Goal: Check status: Check status

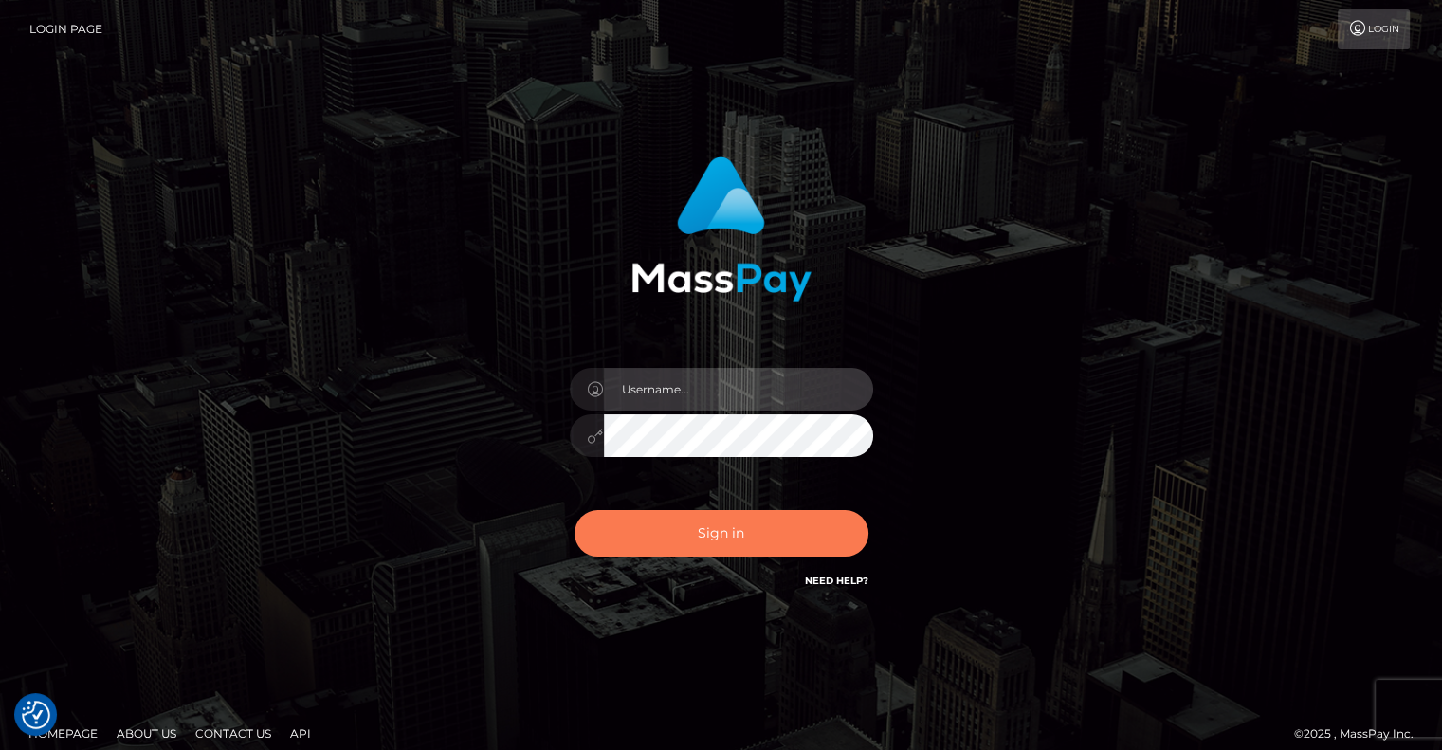
type input "grace.rush"
click at [735, 534] on button "Sign in" at bounding box center [721, 533] width 294 height 46
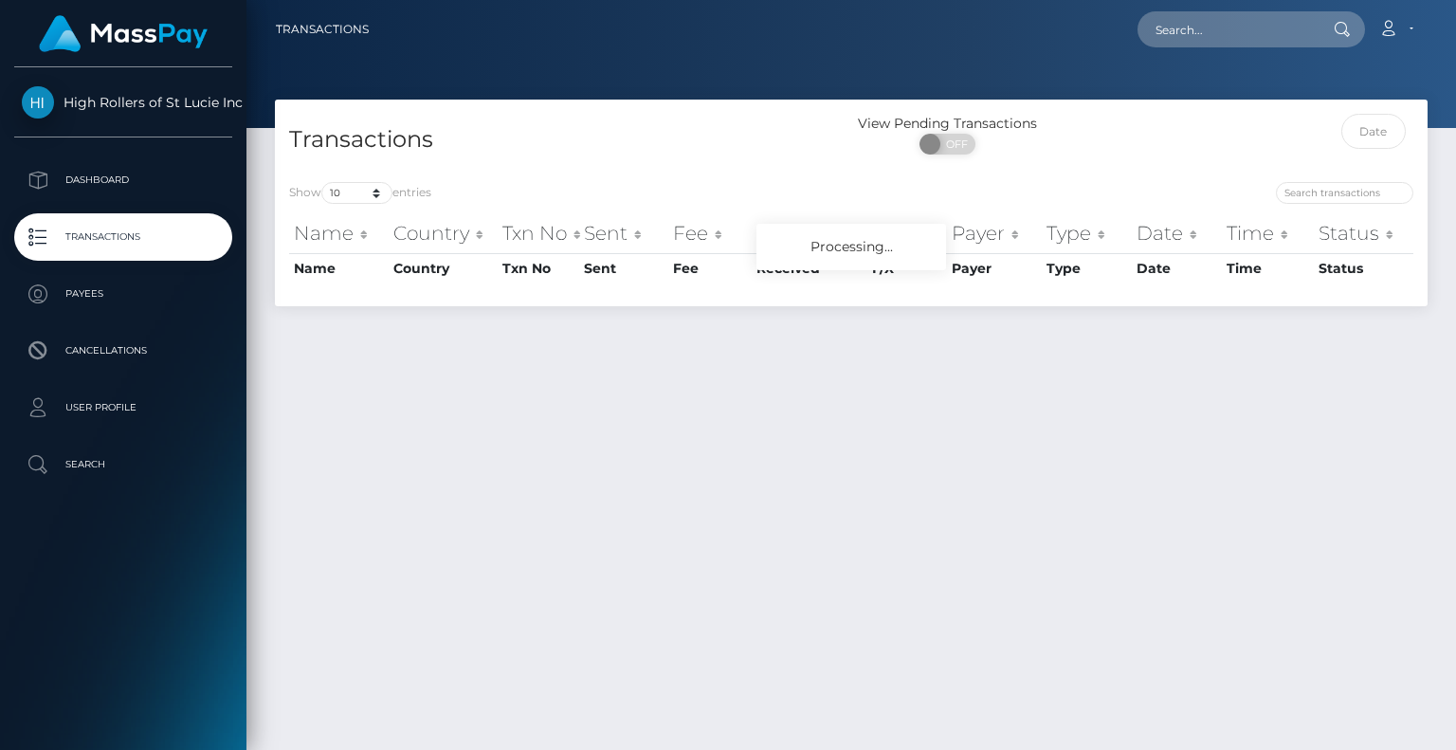
select select "3500"
click at [323, 183] on select "10 25 50 100 250 500 1,000 3,500" at bounding box center [356, 193] width 71 height 22
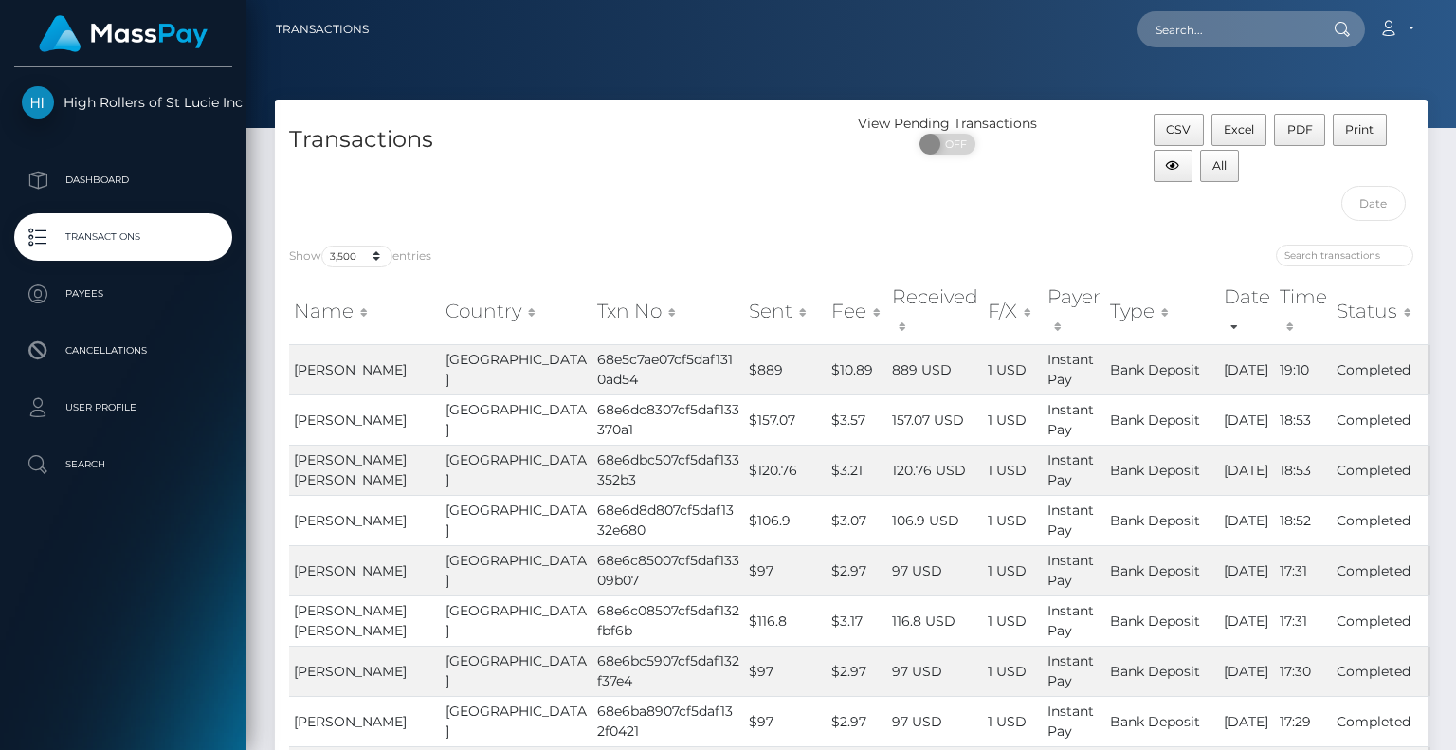
click at [592, 279] on th "Txn No" at bounding box center [668, 311] width 152 height 67
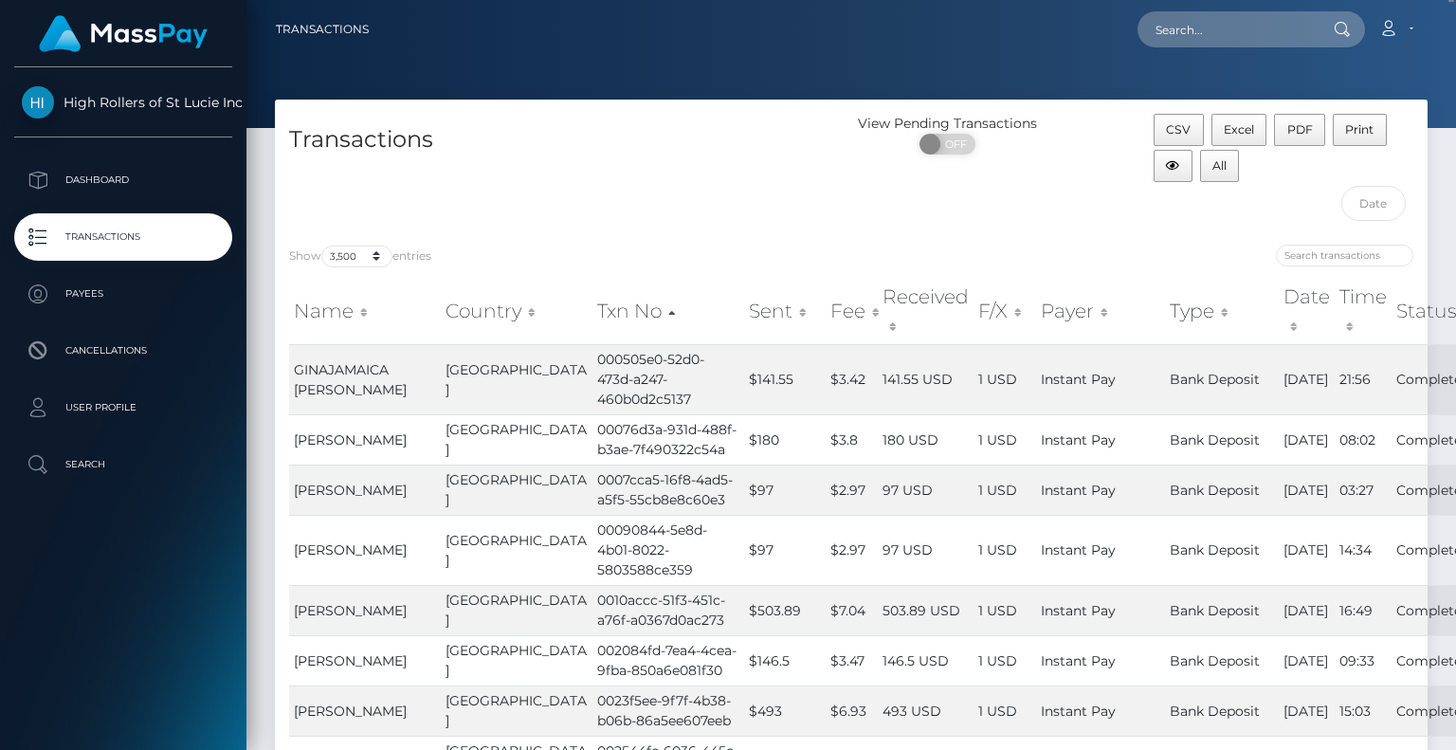
click at [1279, 306] on th "Date" at bounding box center [1307, 311] width 56 height 67
click at [1279, 307] on th "Date" at bounding box center [1307, 311] width 56 height 67
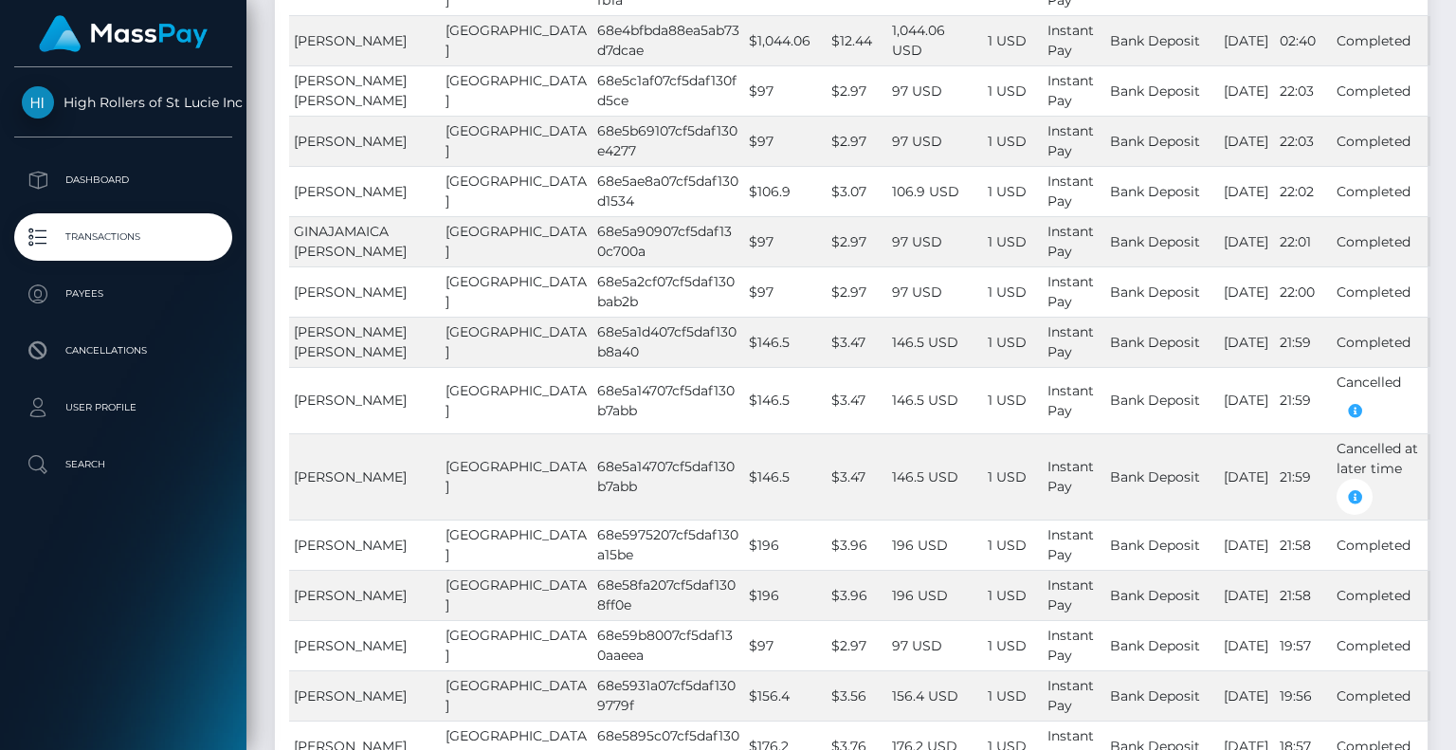
scroll to position [2654, 0]
